Goal: Download file/media

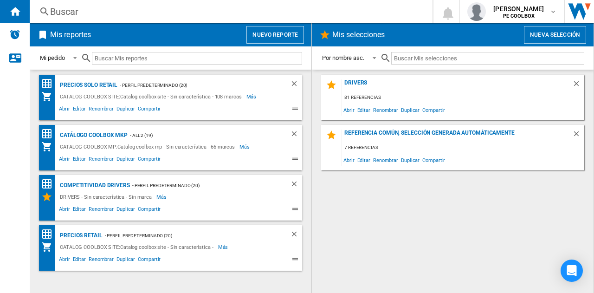
click at [81, 235] on div "PRECIOS RETAIL" at bounding box center [80, 236] width 45 height 12
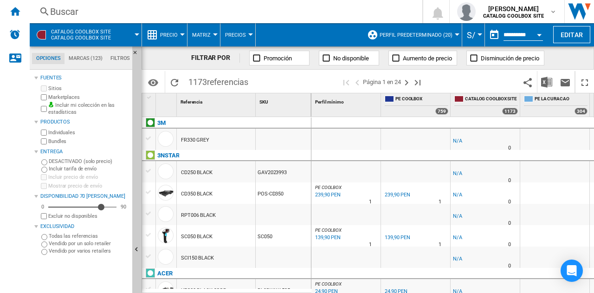
click at [68, 33] on span "CATALOG COOLBOX SITE Catalog coolbox site" at bounding box center [81, 35] width 60 height 12
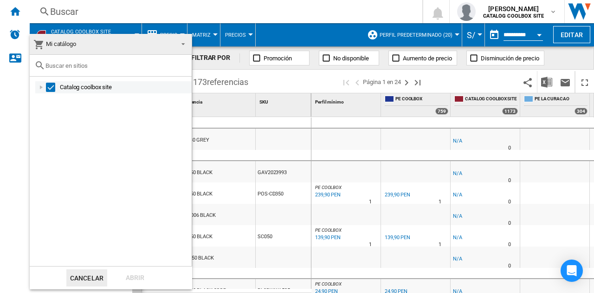
click at [42, 85] on div at bounding box center [41, 87] width 9 height 9
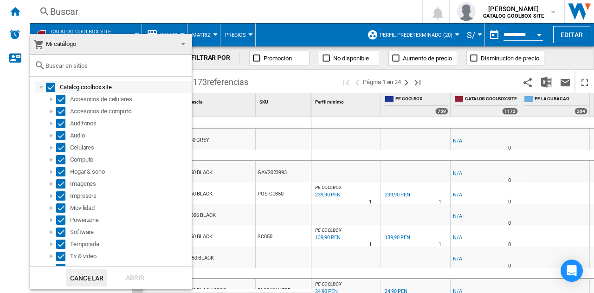
click at [49, 84] on div "Select" at bounding box center [50, 87] width 9 height 9
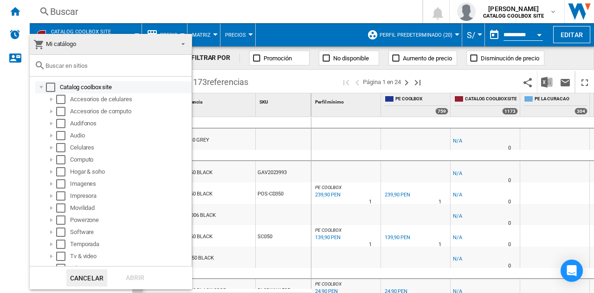
click at [53, 86] on div "Select" at bounding box center [50, 87] width 9 height 9
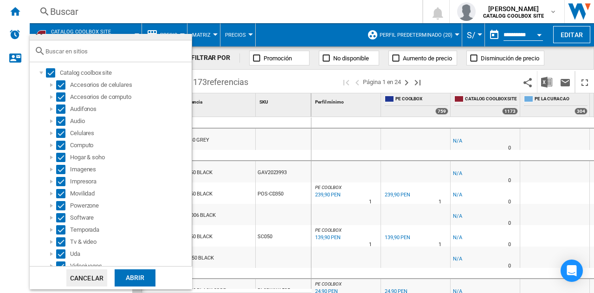
scroll to position [20, 0]
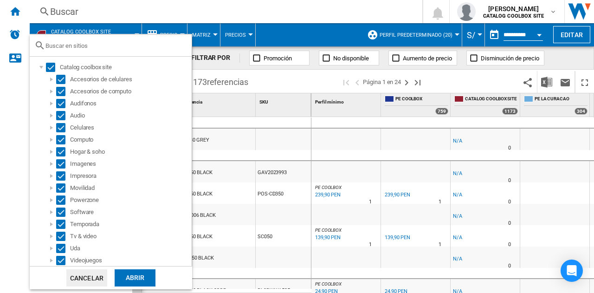
click at [137, 272] on div "Abrir" at bounding box center [135, 277] width 41 height 17
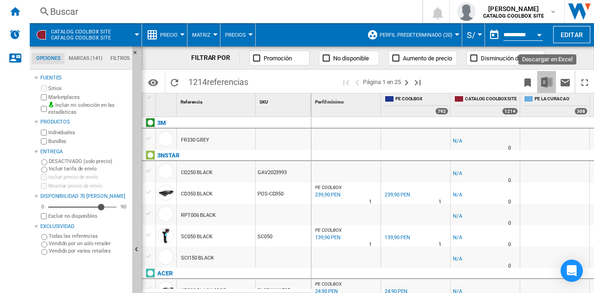
click at [545, 79] on img "Descargar en Excel" at bounding box center [546, 82] width 11 height 11
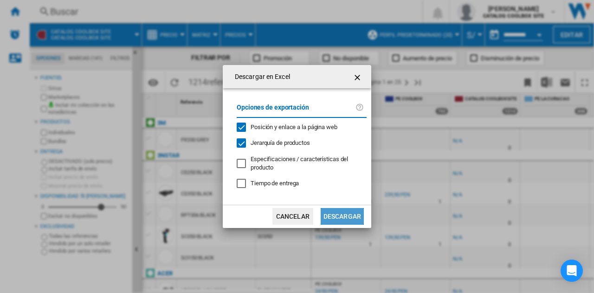
click at [356, 217] on button "Descargar" at bounding box center [342, 216] width 43 height 17
